Goal: Use online tool/utility: Utilize a website feature to perform a specific function

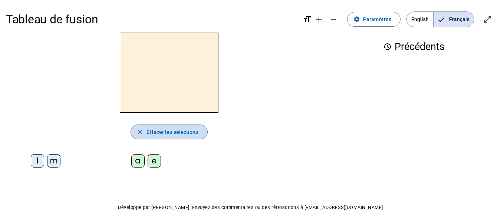
click at [150, 136] on span "Effacer les sélections" at bounding box center [173, 132] width 52 height 9
click at [141, 133] on mat-icon "close" at bounding box center [140, 132] width 7 height 7
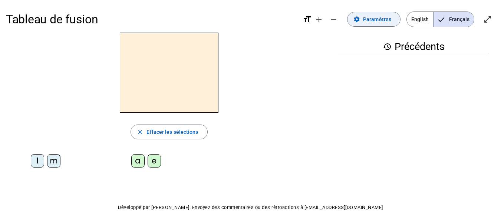
click at [367, 23] on span "Paramètres" at bounding box center [377, 19] width 28 height 9
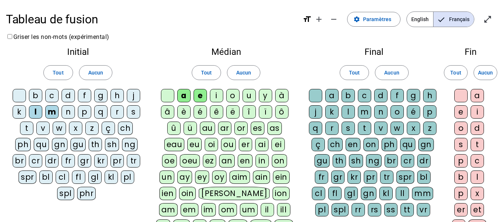
click at [70, 94] on div "d" at bounding box center [68, 95] width 13 height 13
click at [59, 73] on span "Tout" at bounding box center [58, 72] width 11 height 9
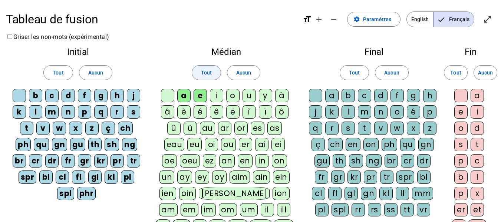
click at [207, 75] on span "Tout" at bounding box center [206, 72] width 11 height 9
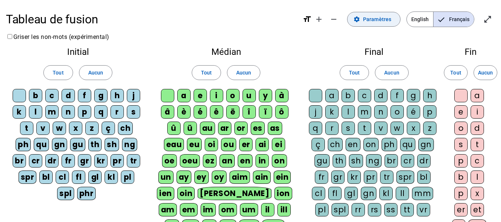
click at [360, 21] on mat-icon "settings" at bounding box center [357, 19] width 7 height 7
click at [310, 23] on mat-icon "format_size" at bounding box center [307, 19] width 9 height 9
click at [305, 20] on mat-icon "format_size" at bounding box center [307, 19] width 9 height 9
click at [453, 25] on span "Français" at bounding box center [454, 19] width 40 height 15
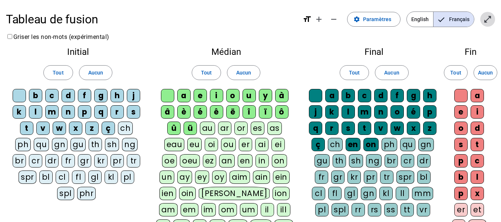
click at [484, 19] on mat-icon "open_in_full" at bounding box center [488, 19] width 9 height 9
click at [360, 19] on mat-icon "settings" at bounding box center [357, 19] width 7 height 7
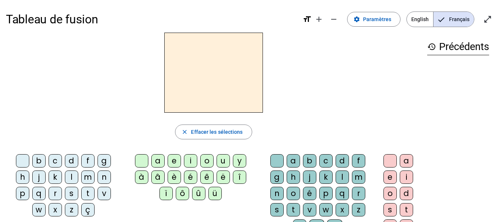
click at [73, 180] on div "l" at bounding box center [71, 177] width 13 height 13
click at [171, 160] on div "e" at bounding box center [174, 160] width 13 height 13
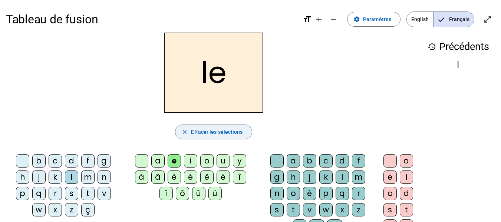
click at [189, 131] on span "button" at bounding box center [214, 132] width 76 height 18
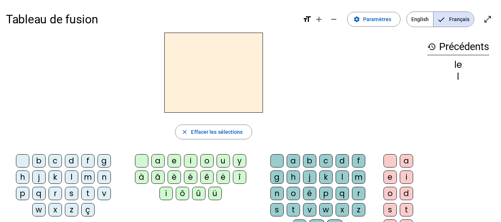
click at [73, 177] on div "l" at bounding box center [71, 177] width 13 height 13
click at [156, 166] on div "a" at bounding box center [157, 160] width 13 height 13
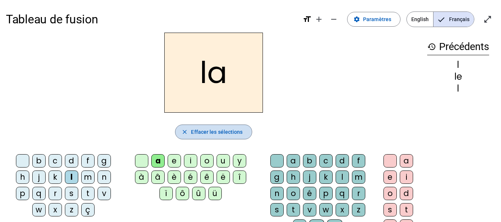
click at [193, 131] on span "Effacer les sélections" at bounding box center [217, 132] width 52 height 9
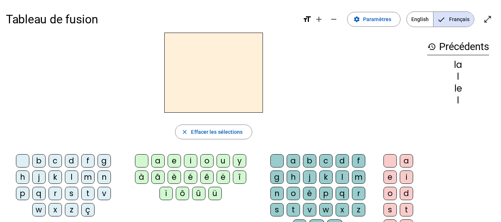
click at [73, 177] on div "l" at bounding box center [71, 177] width 13 height 13
click at [220, 161] on div "u" at bounding box center [223, 160] width 13 height 13
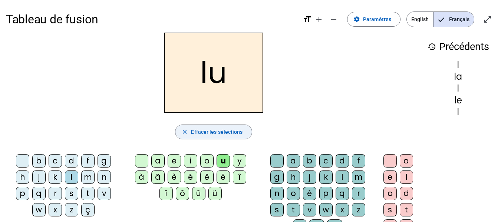
click at [199, 130] on span "Effacer les sélections" at bounding box center [217, 132] width 52 height 9
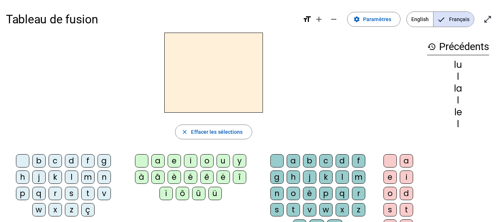
click at [87, 176] on div "m" at bounding box center [87, 177] width 13 height 13
click at [156, 156] on div "a" at bounding box center [157, 160] width 13 height 13
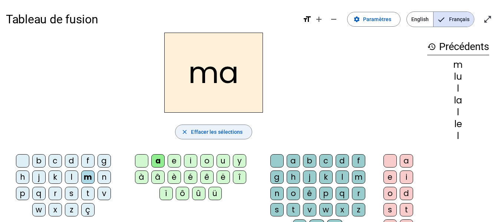
click at [196, 130] on span "Effacer les sélections" at bounding box center [217, 132] width 52 height 9
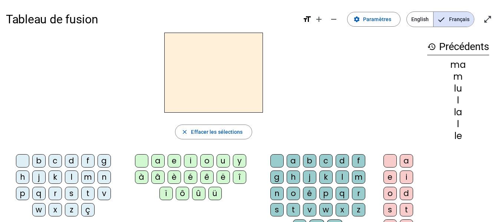
click at [88, 180] on div "m" at bounding box center [87, 177] width 13 height 13
click at [177, 160] on div "e" at bounding box center [174, 160] width 13 height 13
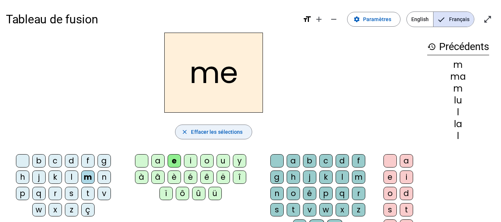
click at [193, 134] on span "Effacer les sélections" at bounding box center [217, 132] width 52 height 9
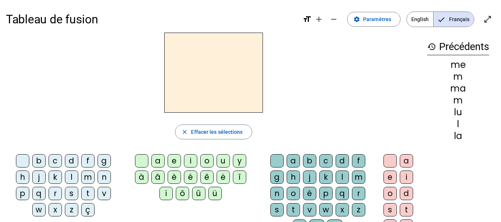
click at [84, 179] on div "m" at bounding box center [87, 177] width 13 height 13
click at [219, 161] on div "u" at bounding box center [223, 160] width 13 height 13
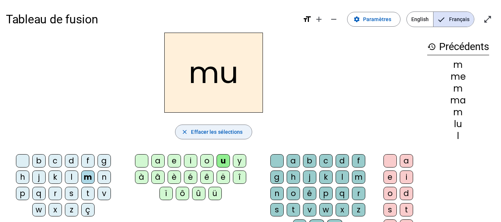
click at [202, 134] on span "Effacer les sélections" at bounding box center [217, 132] width 52 height 9
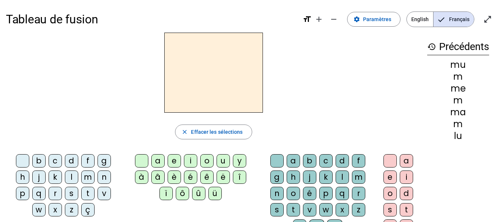
click at [72, 163] on div "d" at bounding box center [71, 160] width 13 height 13
click at [174, 161] on div "e" at bounding box center [174, 160] width 13 height 13
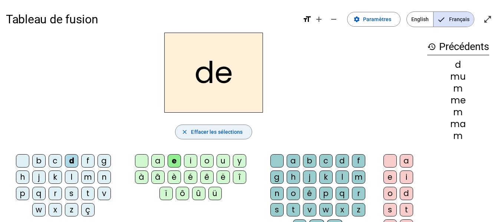
click at [207, 133] on span "Effacer les sélections" at bounding box center [217, 132] width 52 height 9
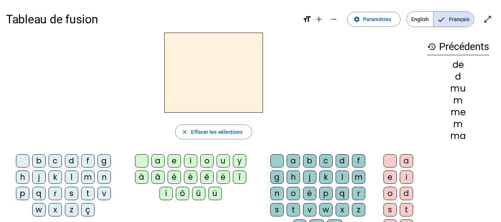
click at [69, 162] on div "d" at bounding box center [71, 160] width 13 height 13
click at [153, 160] on div "a" at bounding box center [157, 160] width 13 height 13
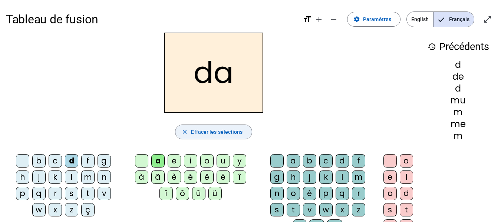
click at [199, 132] on span "Effacer les sélections" at bounding box center [217, 132] width 52 height 9
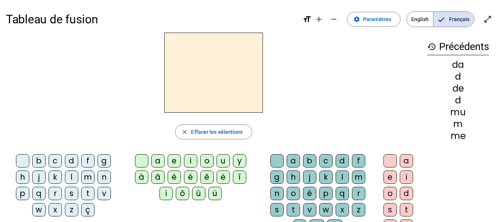
click at [70, 163] on div "d" at bounding box center [71, 160] width 13 height 13
click at [221, 160] on div "u" at bounding box center [223, 160] width 13 height 13
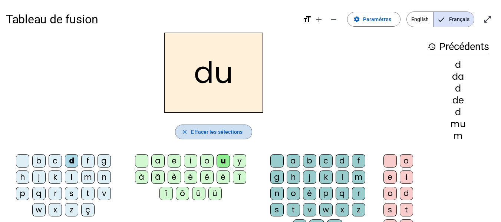
click at [206, 125] on span "button" at bounding box center [214, 132] width 76 height 18
